Goal: Find specific page/section: Find specific page/section

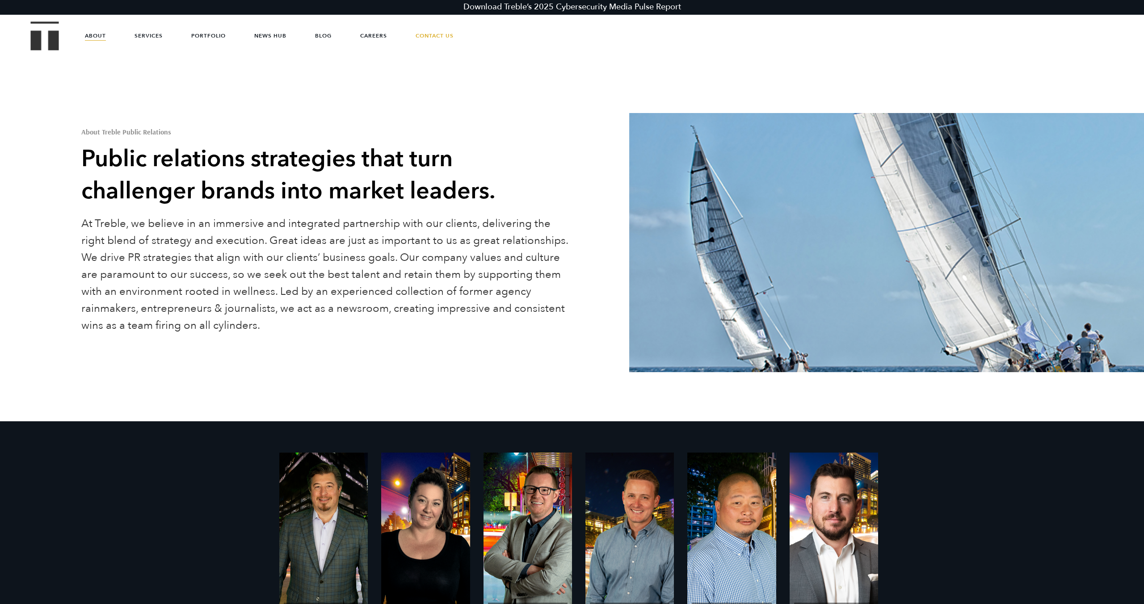
click at [54, 34] on img "Treble logo" at bounding box center [45, 35] width 28 height 29
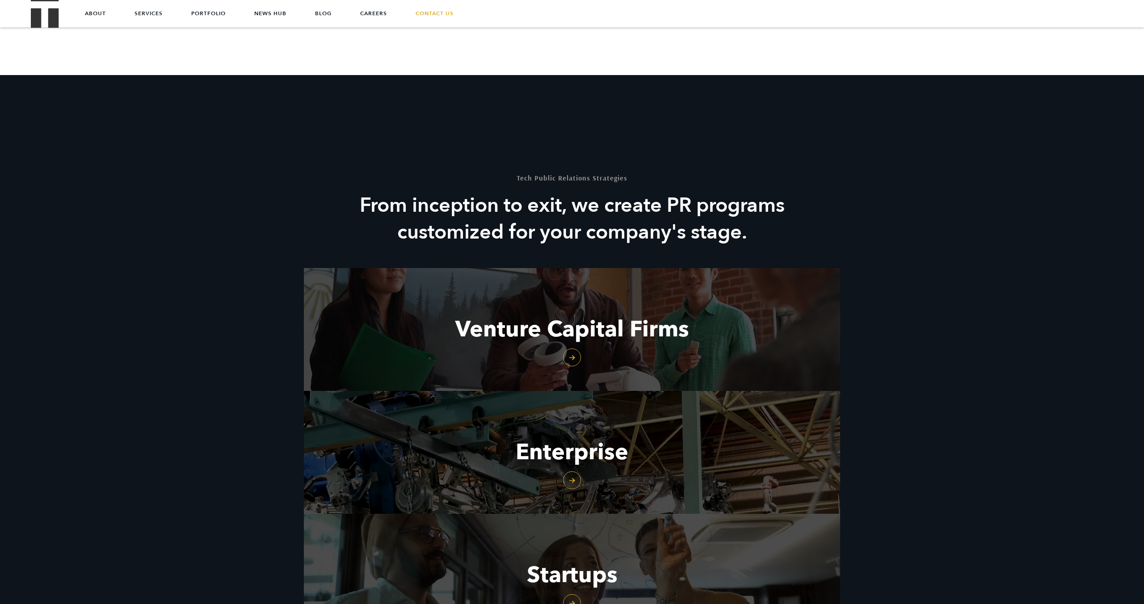
scroll to position [862, 0]
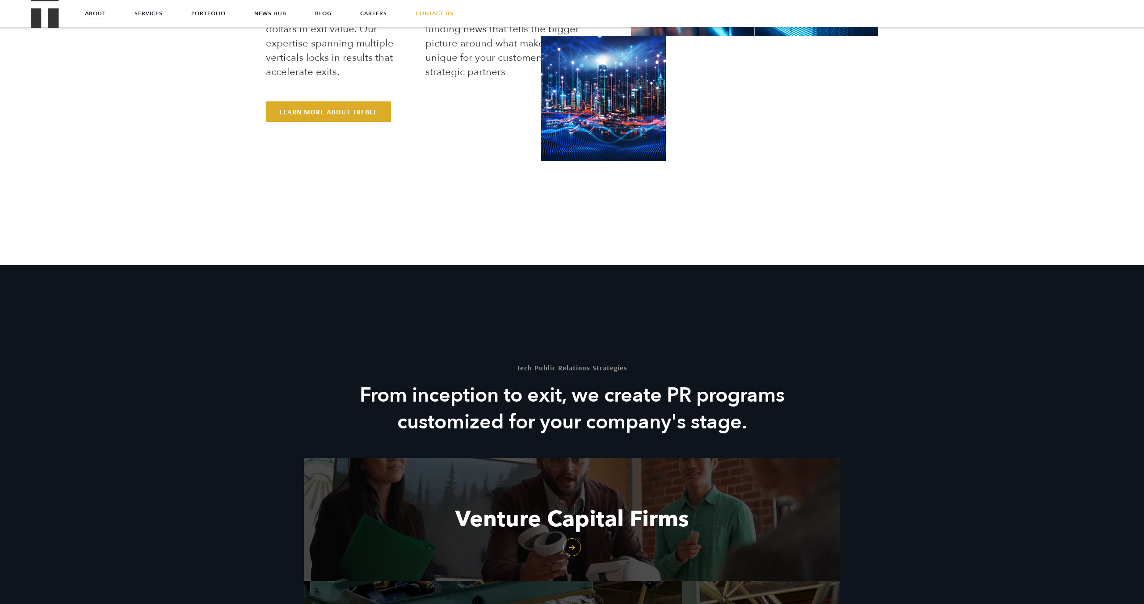
click at [99, 16] on link "About" at bounding box center [95, 13] width 21 height 27
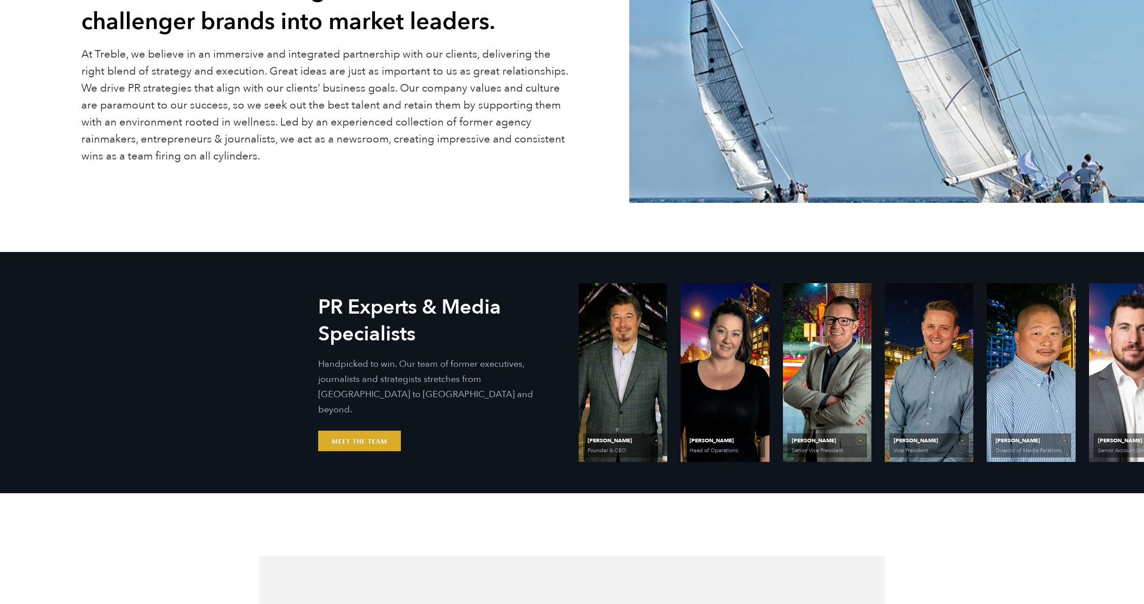
scroll to position [177, 0]
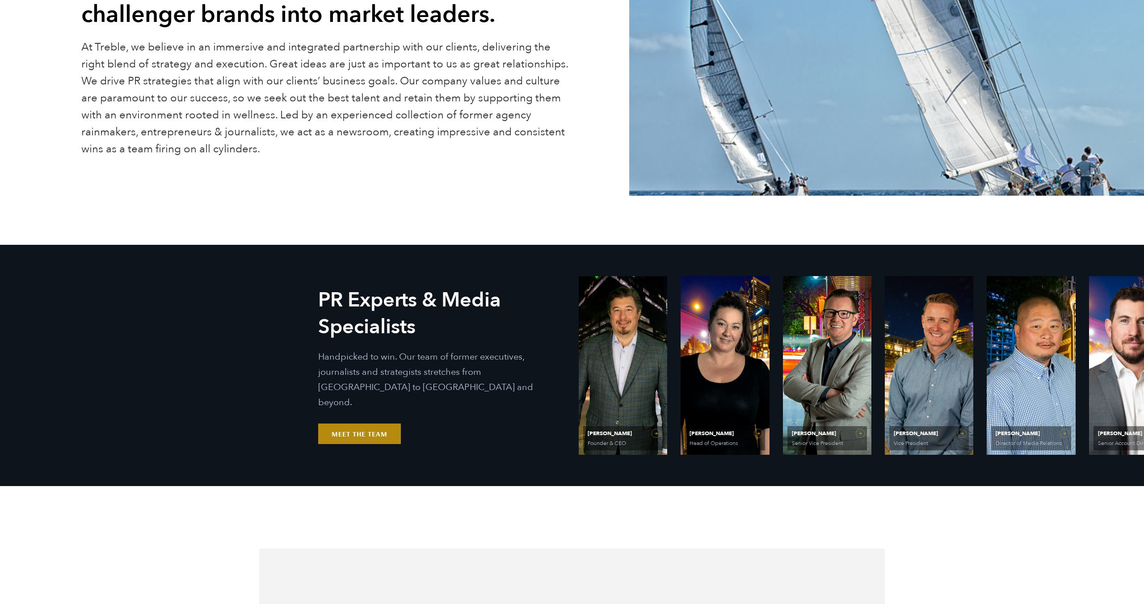
click at [375, 431] on link "Meet the Team" at bounding box center [359, 434] width 83 height 21
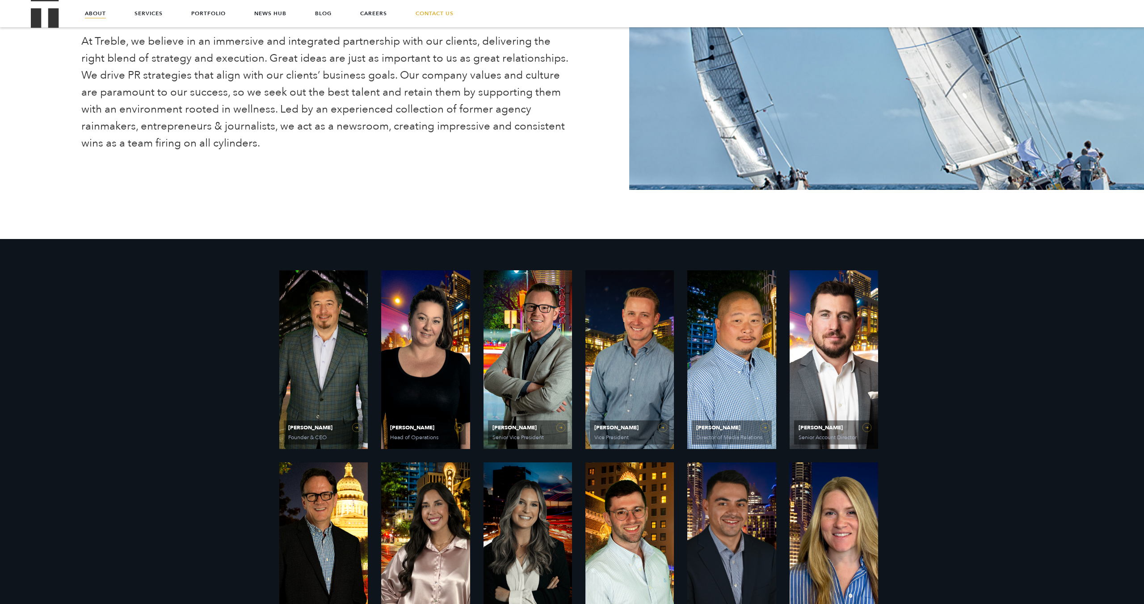
scroll to position [0, 0]
